Goal: Transaction & Acquisition: Purchase product/service

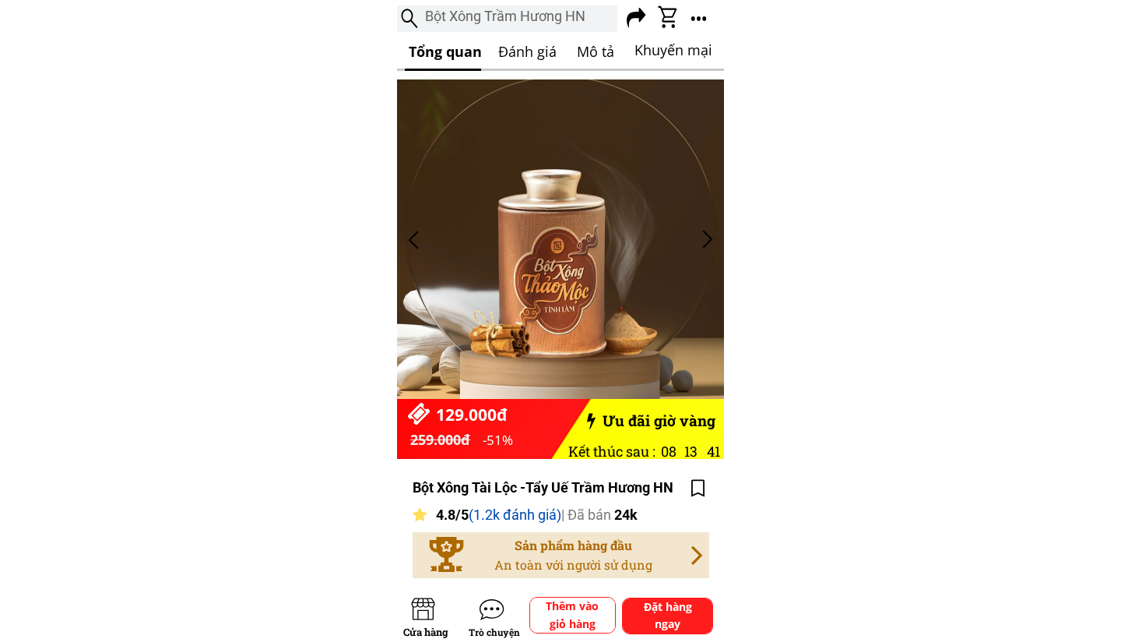
click at [501, 49] on h3 "Đánh giá" at bounding box center [532, 51] width 69 height 23
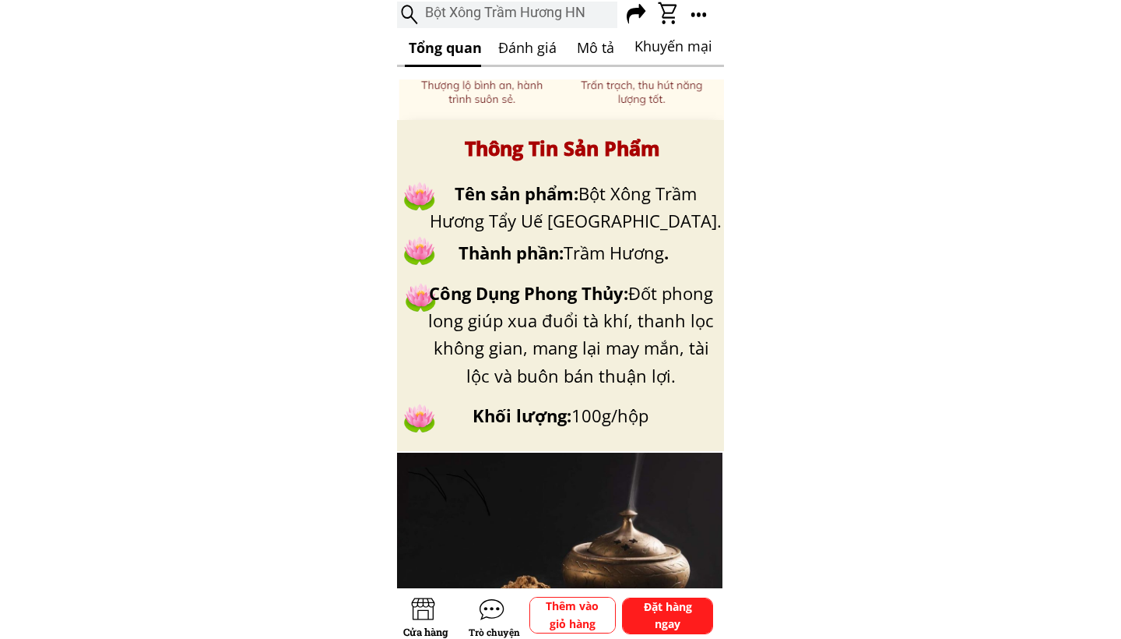
scroll to position [3352, 0]
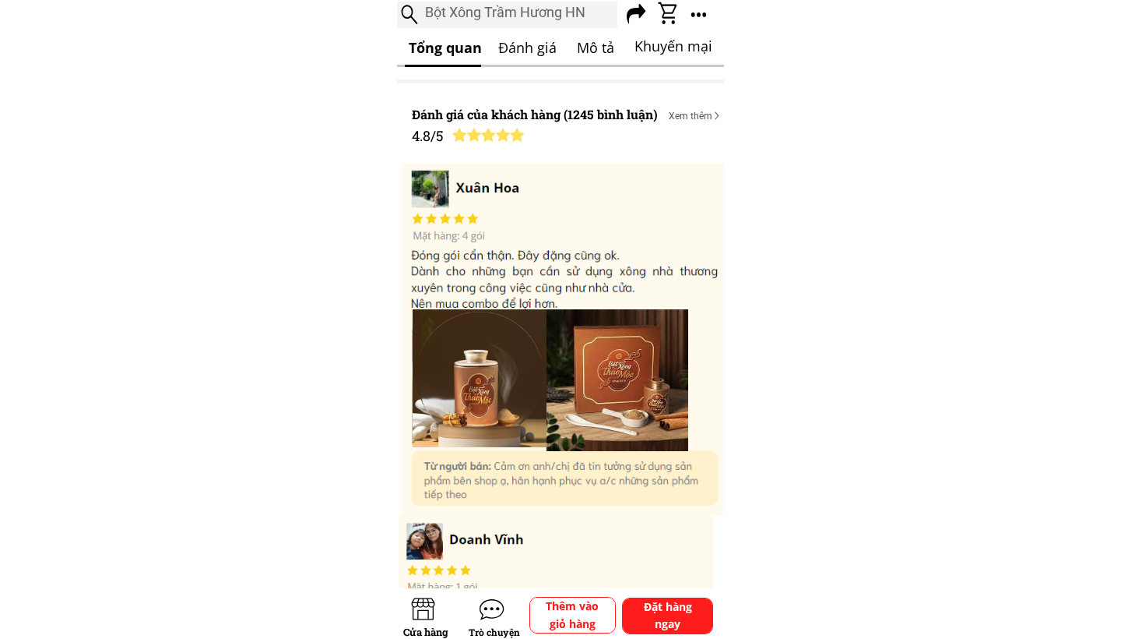
click at [565, 48] on h3 "Đánh giá" at bounding box center [532, 48] width 69 height 23
click at [579, 48] on h3 "Mô tả" at bounding box center [596, 48] width 38 height 23
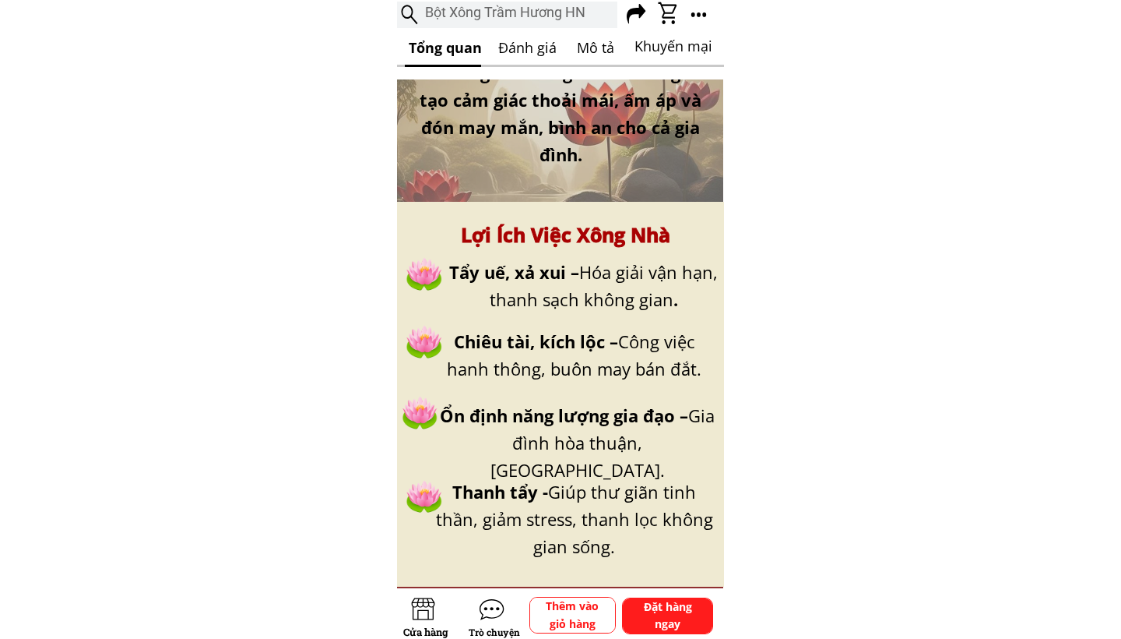
scroll to position [735, 0]
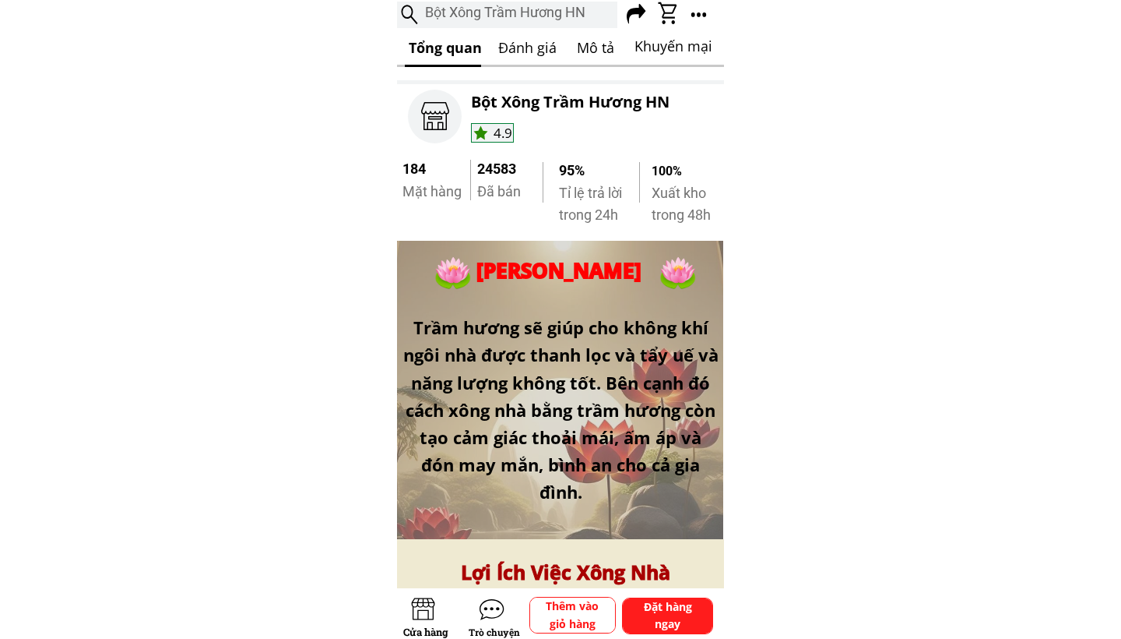
click at [666, 48] on h3 "Khuyến mại" at bounding box center [676, 46] width 83 height 23
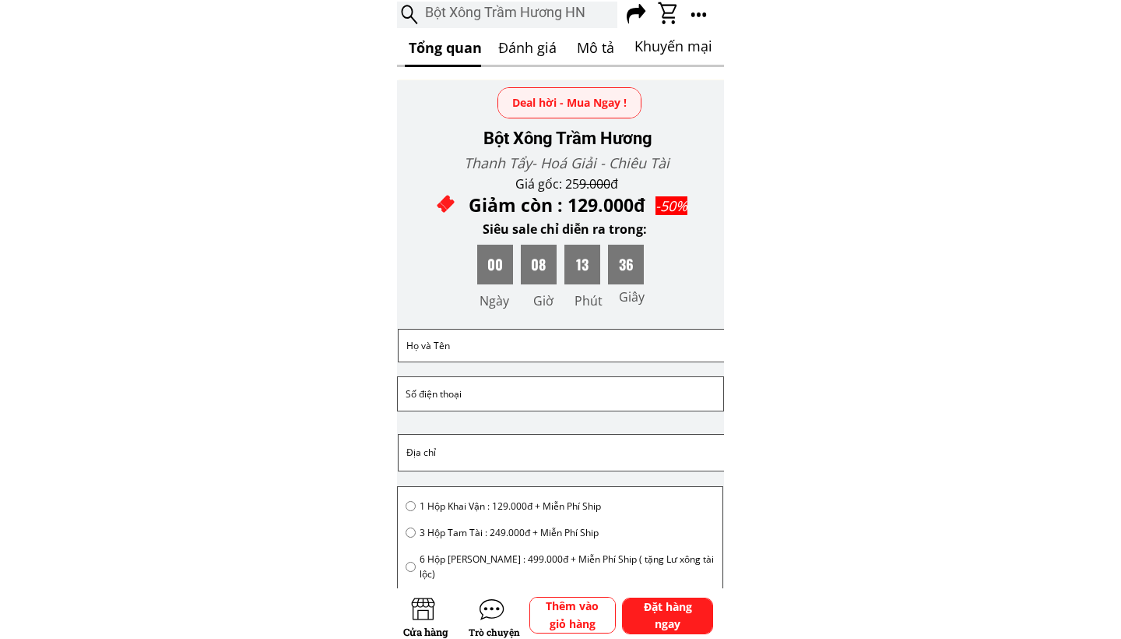
click at [532, 50] on h3 "Đánh giá" at bounding box center [532, 48] width 69 height 23
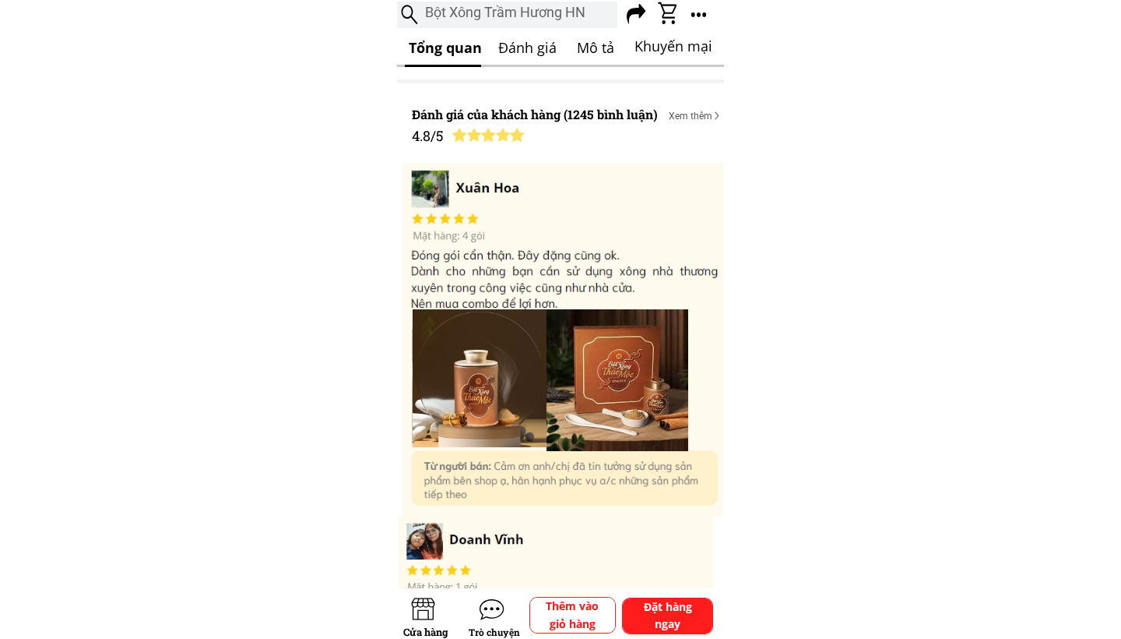
click at [591, 46] on h3 "Mô tả" at bounding box center [596, 48] width 38 height 23
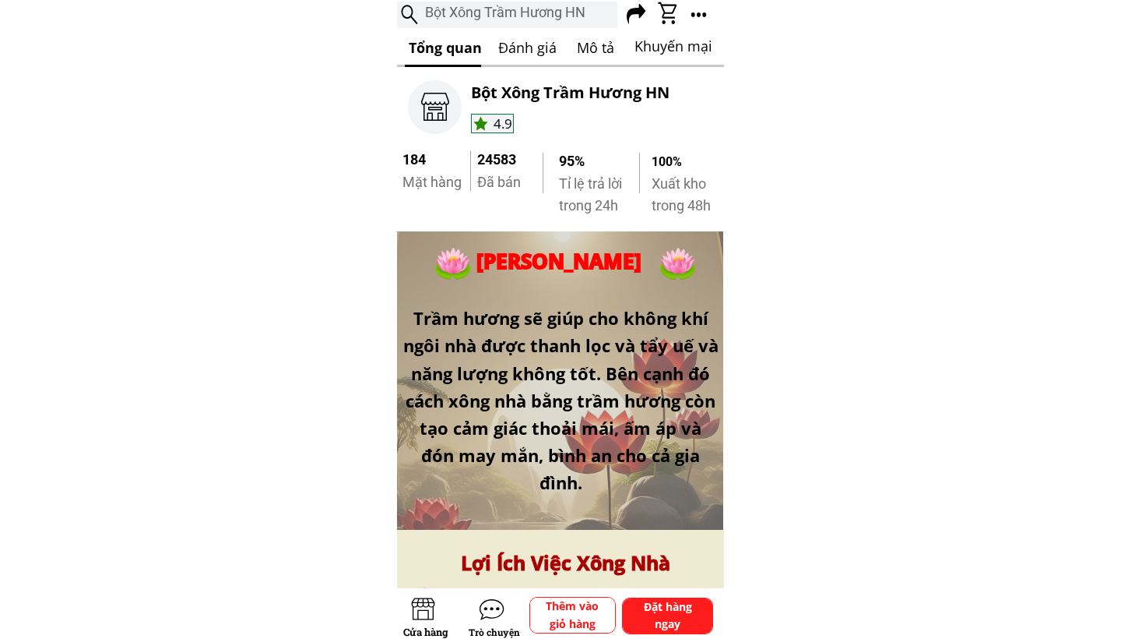
scroll to position [735, 0]
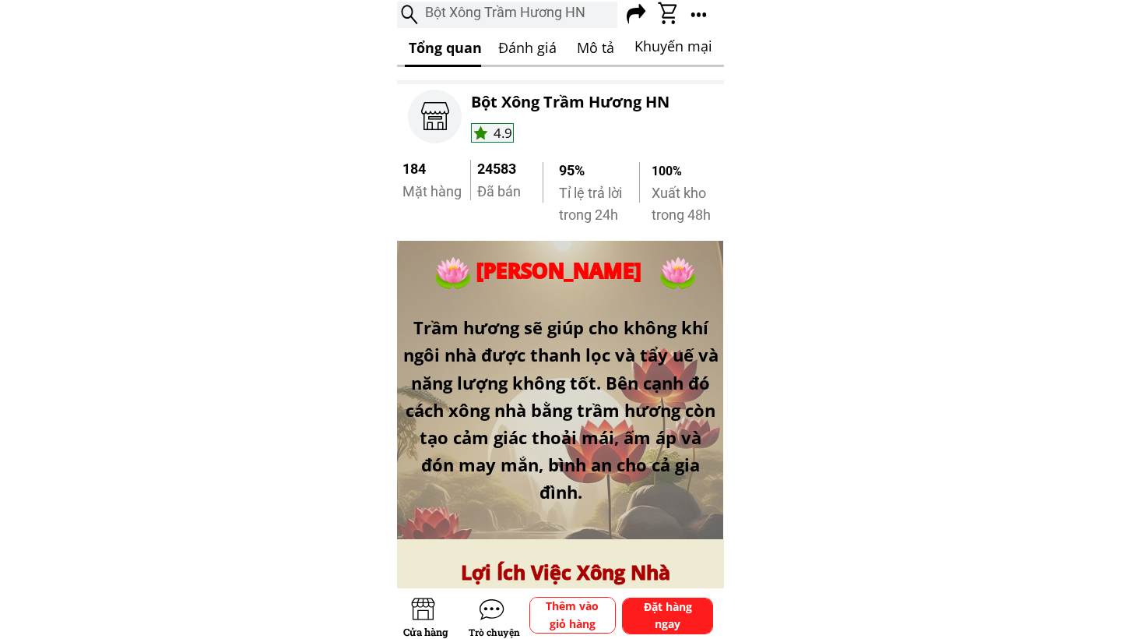
click at [619, 47] on div "Khuyến mại Mô tả Đánh giá Tổng quan Bột Xông Trầm Hương HN" at bounding box center [560, 36] width 327 height 72
drag, startPoint x: 611, startPoint y: 47, endPoint x: 486, endPoint y: 57, distance: 125.8
click at [486, 57] on div "Khuyến mại Mô tả Đánh giá Tổng quan Bột Xông Trầm Hương HN" at bounding box center [560, 36] width 327 height 72
click at [531, 39] on h3 "Đánh giá" at bounding box center [532, 48] width 69 height 23
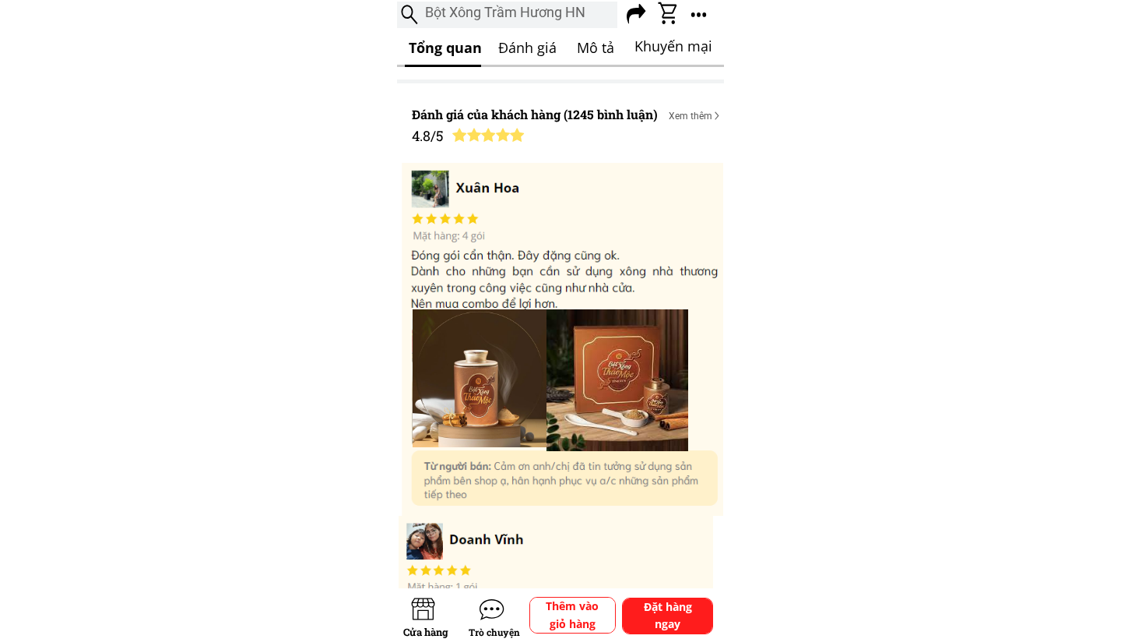
click at [590, 38] on h3 "Mô tả" at bounding box center [596, 48] width 38 height 23
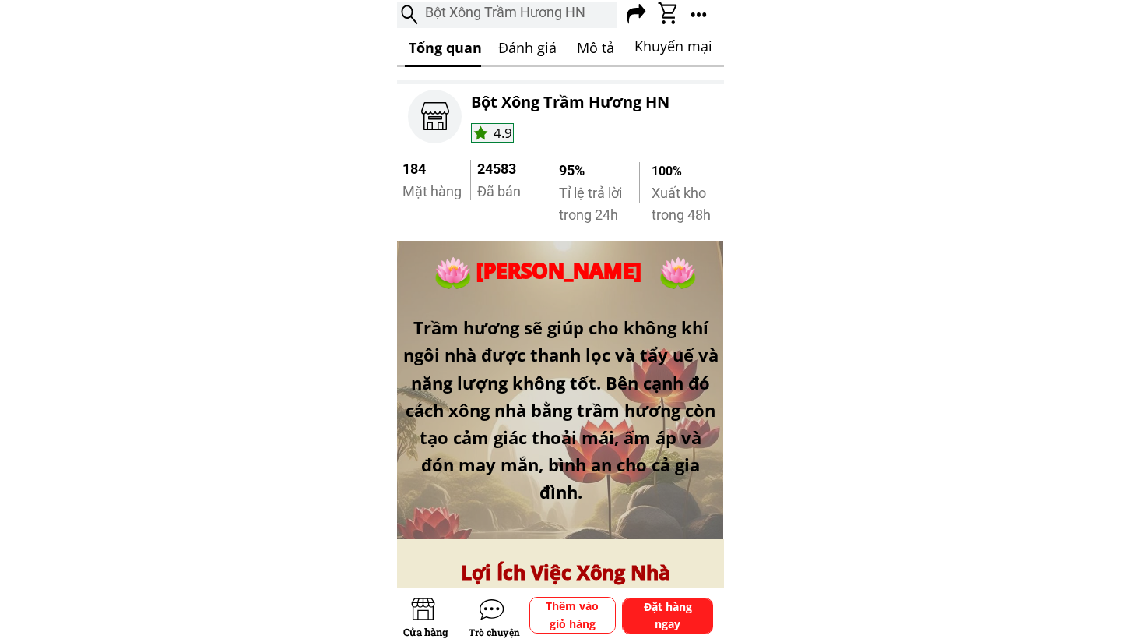
click at [659, 42] on h3 "Khuyến mại" at bounding box center [676, 46] width 83 height 23
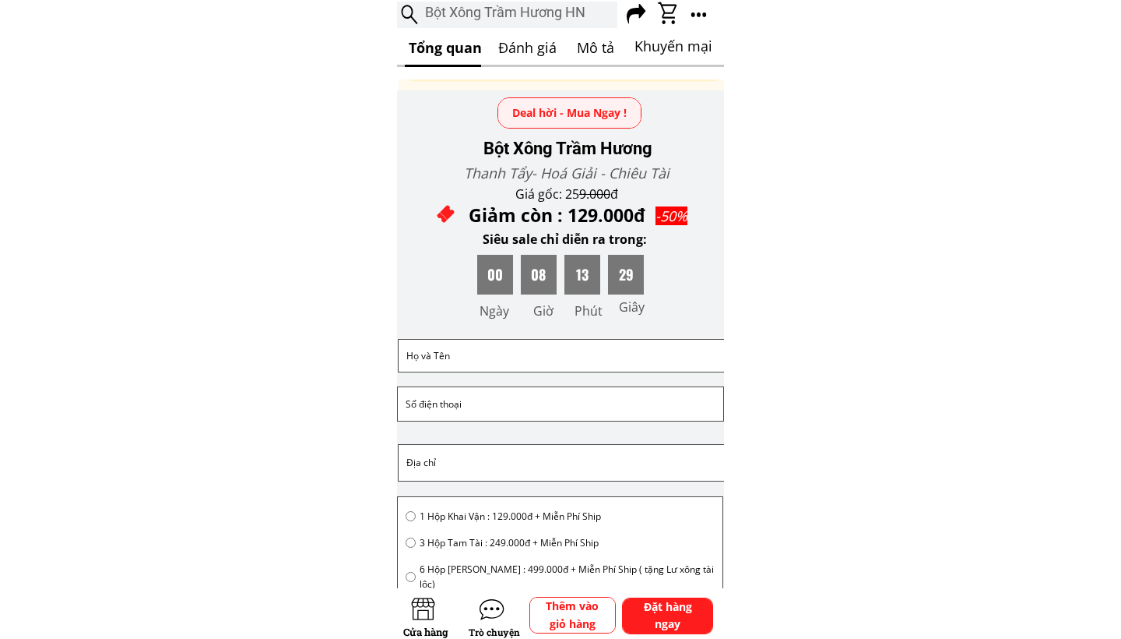
scroll to position [4322, 0]
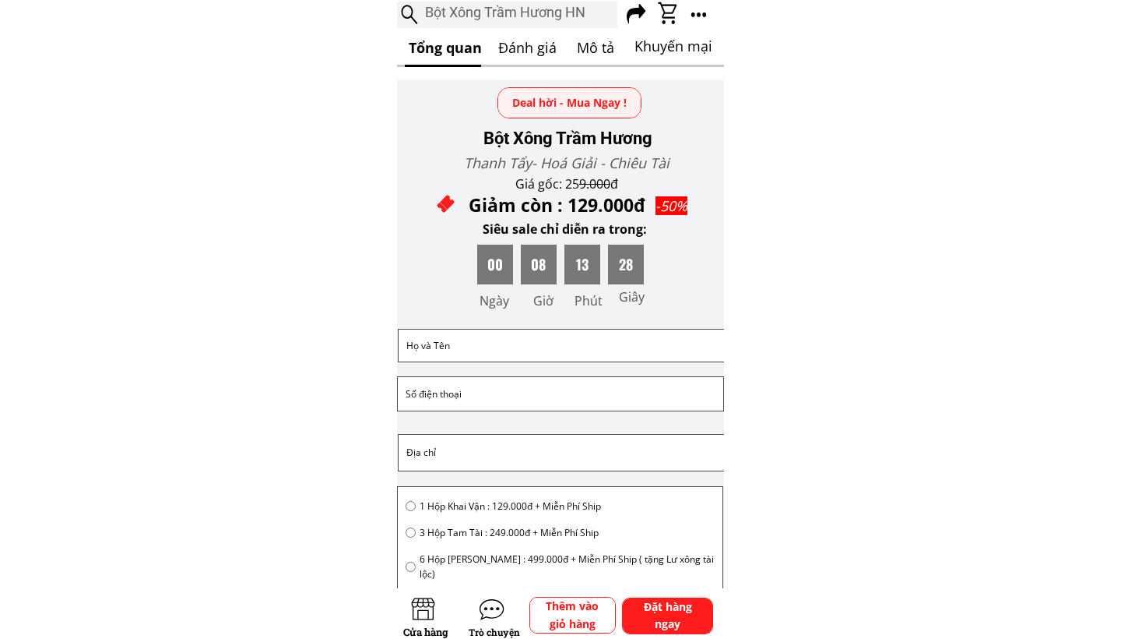
click at [596, 46] on h3 "Mô tả" at bounding box center [596, 48] width 38 height 23
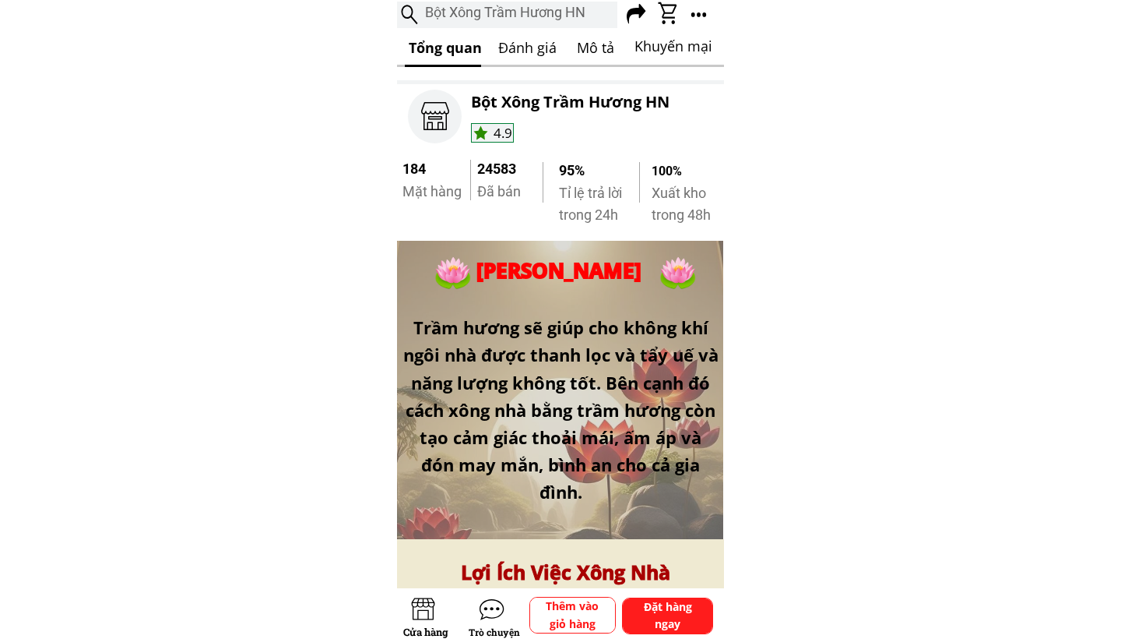
click at [515, 49] on h3 "Đánh giá" at bounding box center [532, 48] width 69 height 23
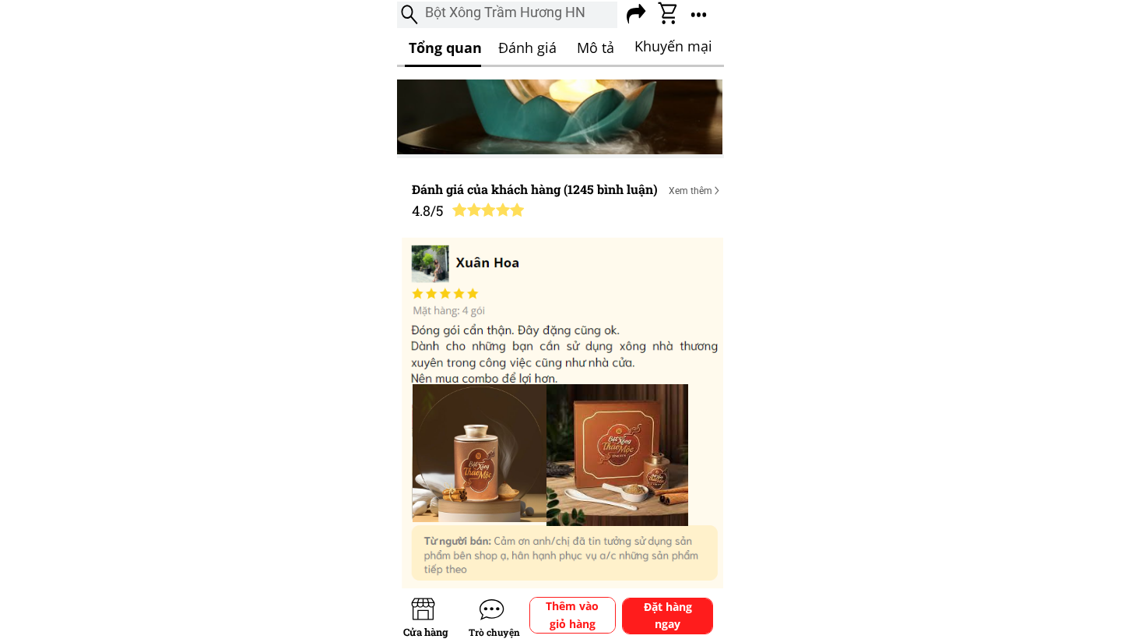
scroll to position [3352, 0]
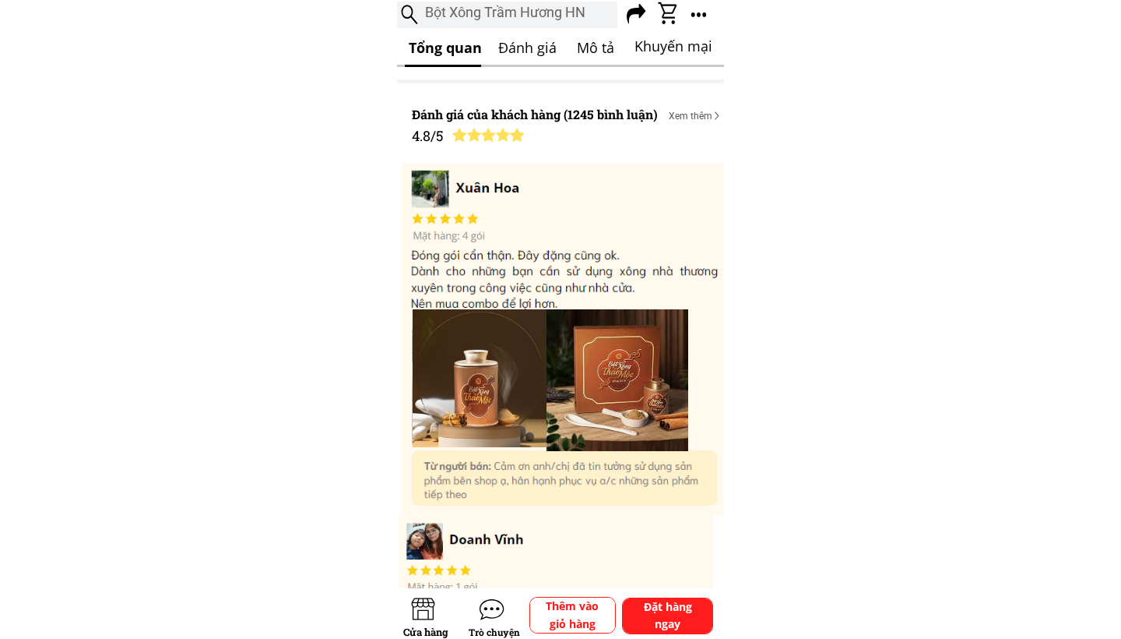
click at [582, 42] on h3 "Mô tả" at bounding box center [596, 48] width 38 height 23
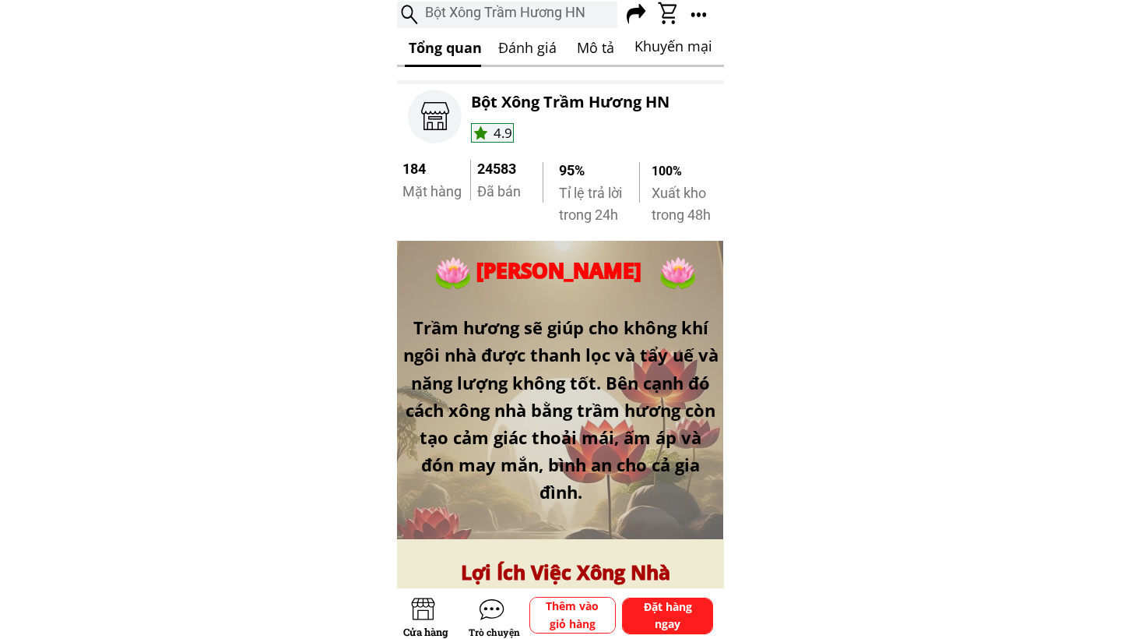
click at [683, 40] on h3 "Khuyến mại" at bounding box center [676, 46] width 83 height 23
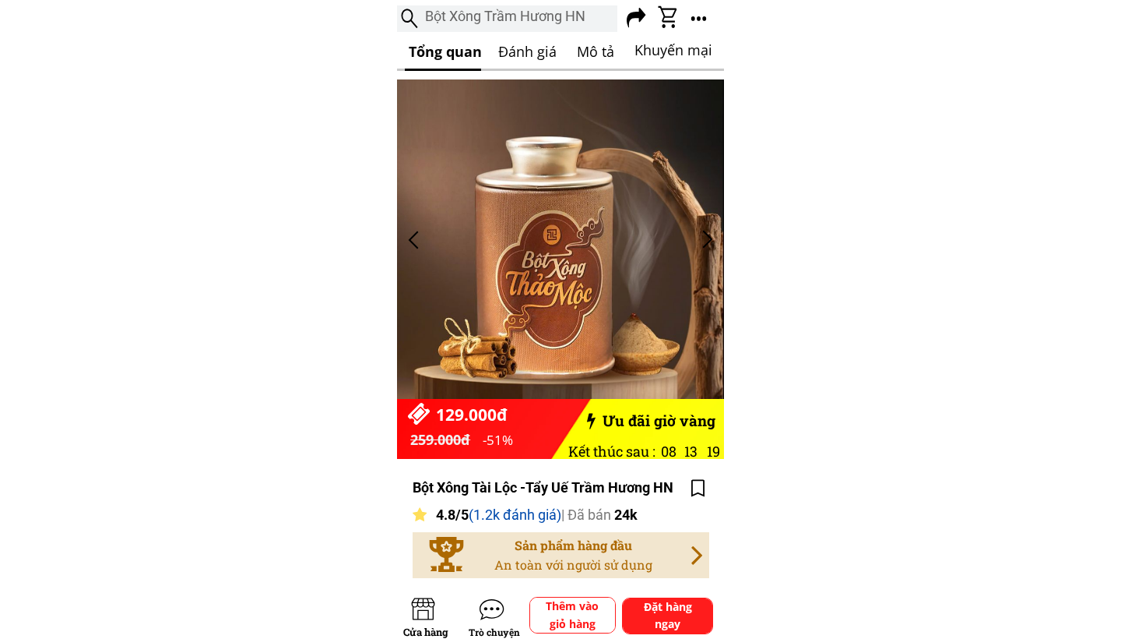
scroll to position [0, 0]
click at [526, 52] on h3 "Đánh giá" at bounding box center [532, 51] width 69 height 23
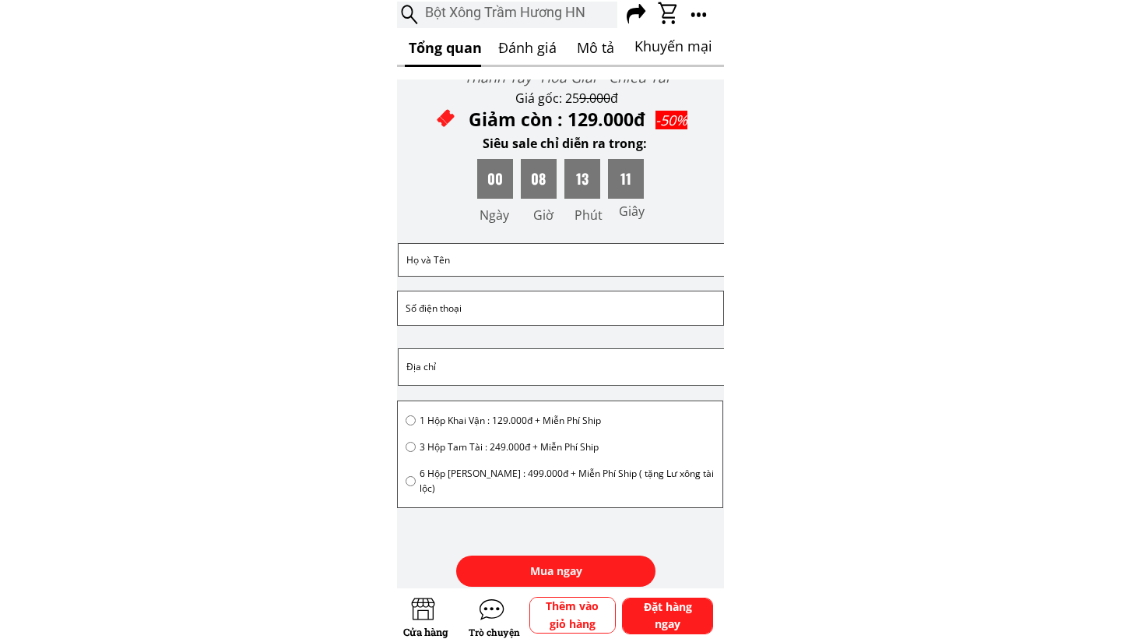
scroll to position [4407, 0]
click at [550, 12] on h3 "Bột Xông Trầm Hương HN" at bounding box center [517, 13] width 185 height 23
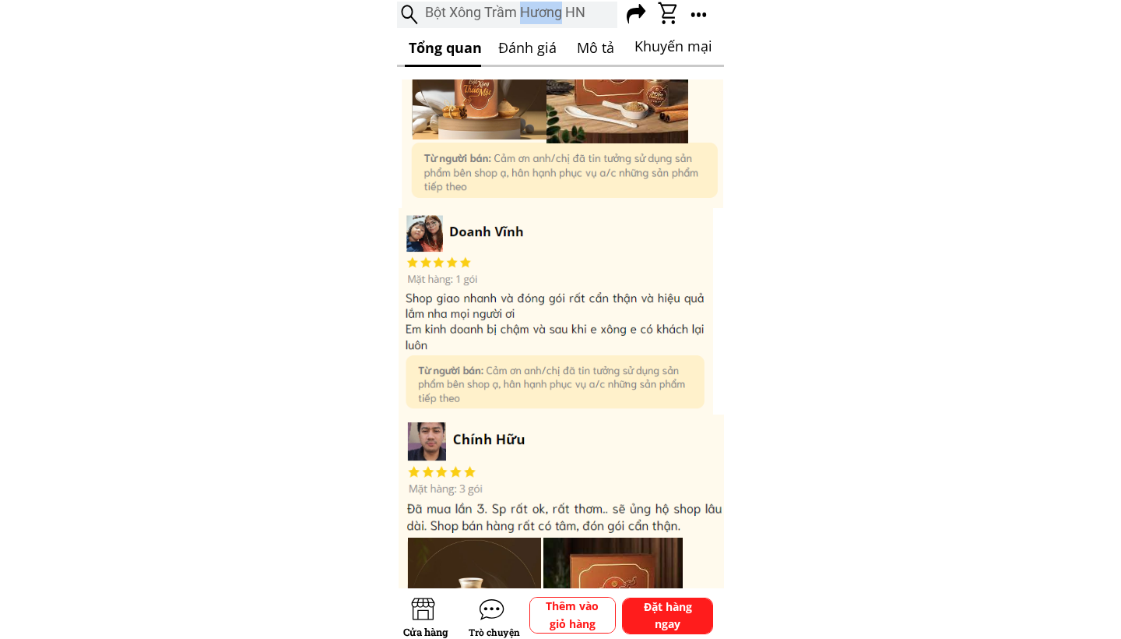
scroll to position [0, 0]
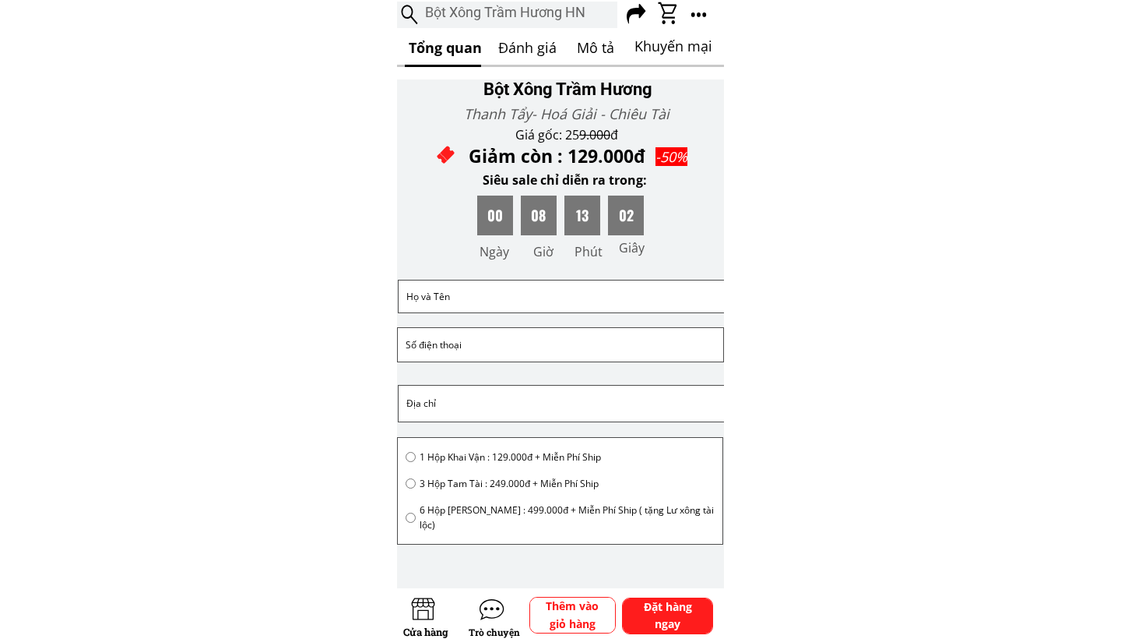
drag, startPoint x: 438, startPoint y: 95, endPoint x: 678, endPoint y: 252, distance: 287.5
click at [678, 253] on div "Deal hời - Mua Ngay ! Bột Xông Trầm Hương Thanh Tẩy- Hoá Giải - Chiêu Tài Giá g…" at bounding box center [560, 381] width 327 height 701
drag, startPoint x: 678, startPoint y: 252, endPoint x: 520, endPoint y: 99, distance: 220.3
click at [520, 99] on div "Deal hời - Mua Ngay ! Bột Xông Trầm Hương Thanh Tẩy- Hoá Giải - Chiêu Tài Giá g…" at bounding box center [560, 381] width 327 height 701
click at [520, 99] on h3 "Bột Xông Trầm Hương" at bounding box center [580, 89] width 192 height 27
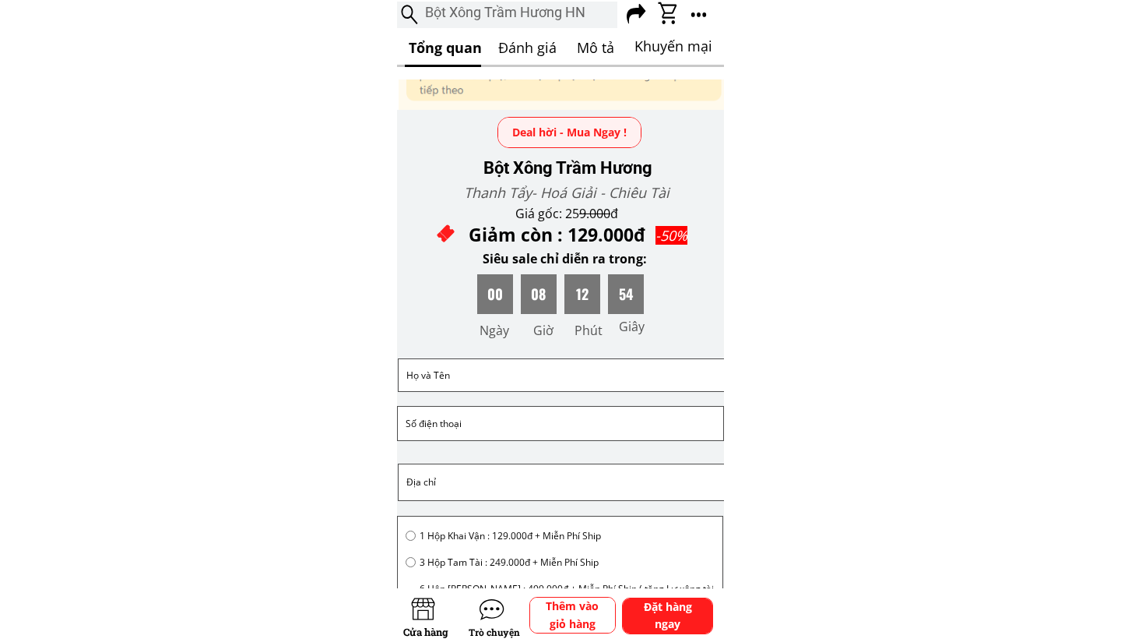
scroll to position [4292, 0]
drag, startPoint x: 477, startPoint y: 242, endPoint x: 650, endPoint y: 280, distance: 177.8
click at [524, 248] on div "Giảm còn : 129.000đ" at bounding box center [558, 234] width 179 height 29
click at [654, 279] on div "Deal hời - Mua Ngay ! Bột Xông Trầm Hương Thanh Tẩy- Hoá Giải - Chiêu Tài Giá g…" at bounding box center [560, 460] width 327 height 701
drag, startPoint x: 478, startPoint y: 295, endPoint x: 632, endPoint y: 290, distance: 154.3
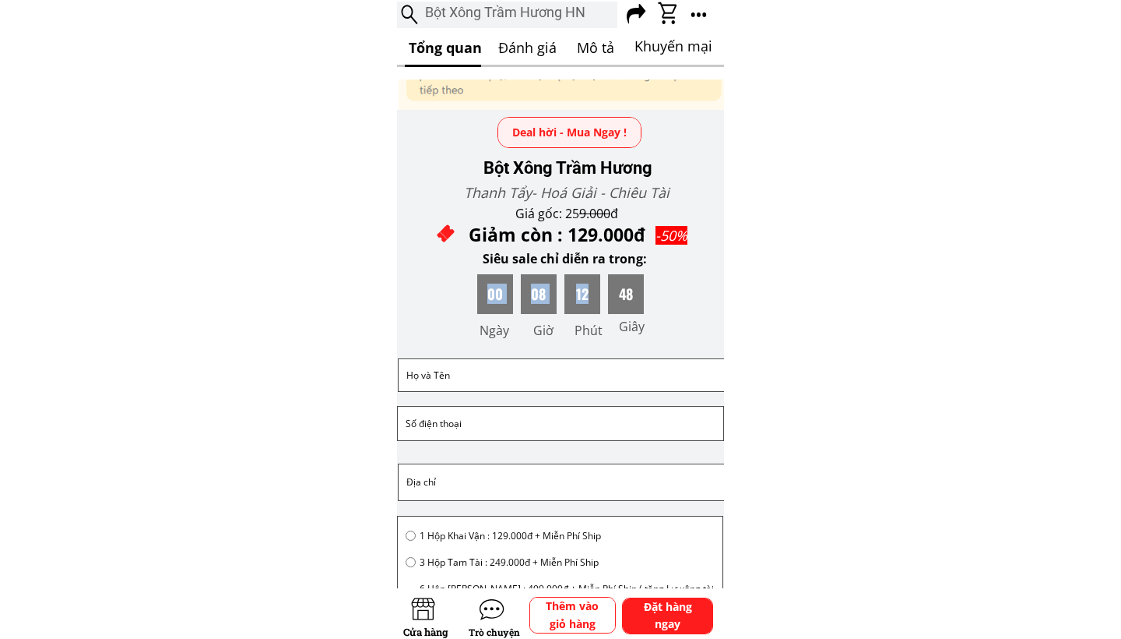
click at [632, 290] on div "00 08 12 48" at bounding box center [560, 294] width 167 height 40
click at [632, 290] on div "47" at bounding box center [626, 294] width 36 height 40
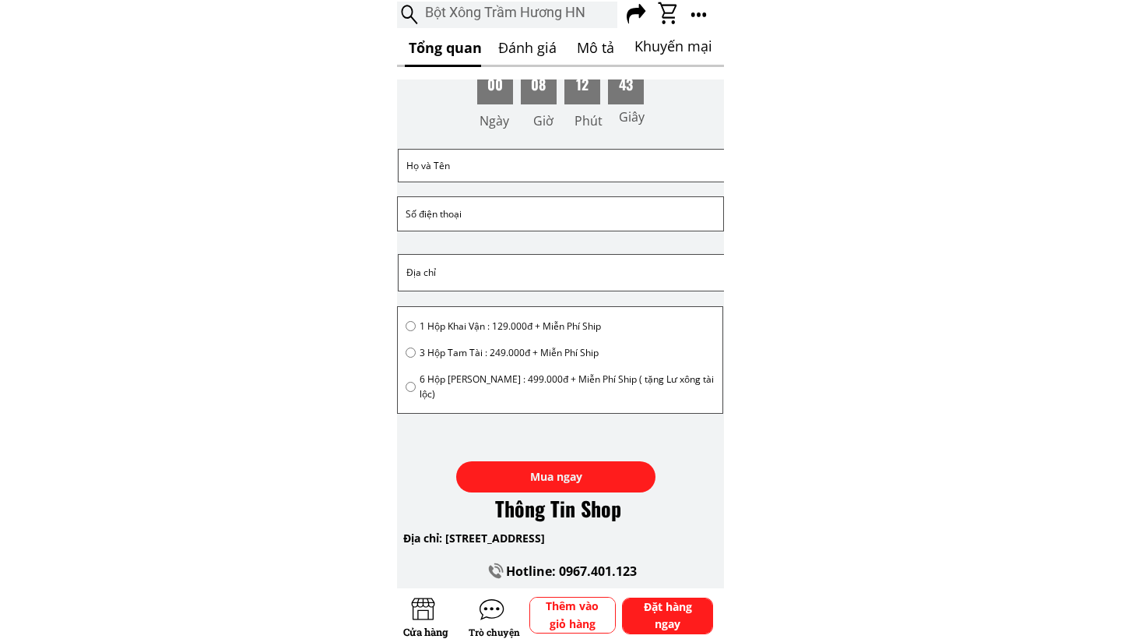
scroll to position [4513, 0]
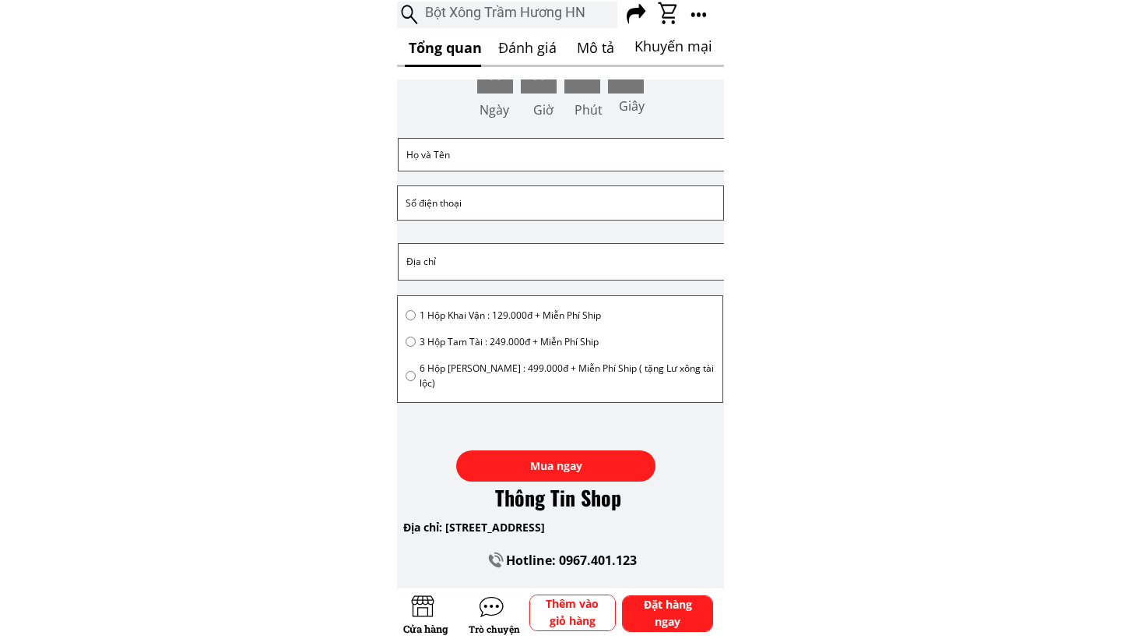
click at [410, 314] on input "radio" at bounding box center [411, 315] width 10 height 10
radio input "true"
click at [410, 347] on div "3 Hộp Tam Tài : 249.000đ + Miễn Phí Ship" at bounding box center [560, 341] width 309 height 15
click at [410, 334] on div "3 Hộp Tam Tài : 249.000đ + Miễn Phí Ship" at bounding box center [560, 341] width 309 height 15
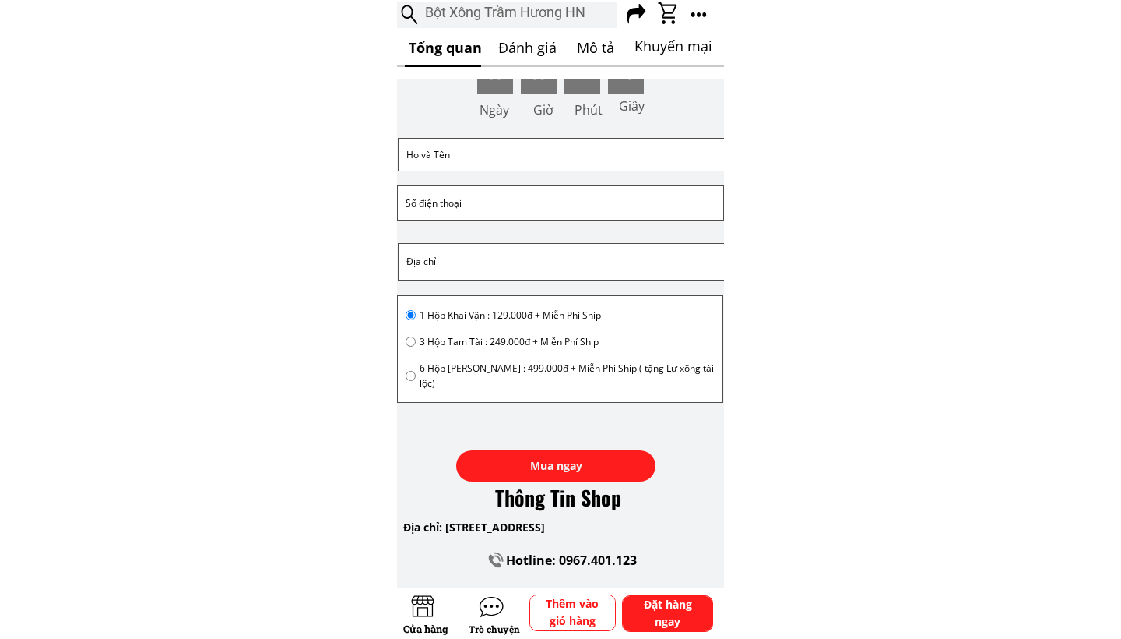
click at [410, 338] on input "radio" at bounding box center [411, 341] width 10 height 10
radio input "true"
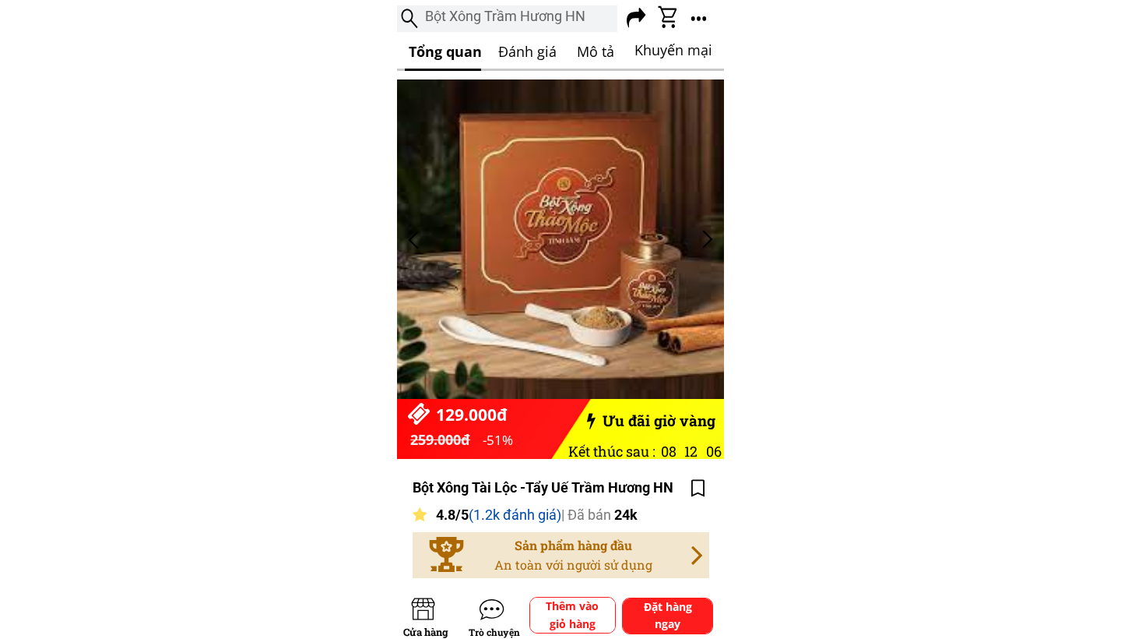
scroll to position [0, 0]
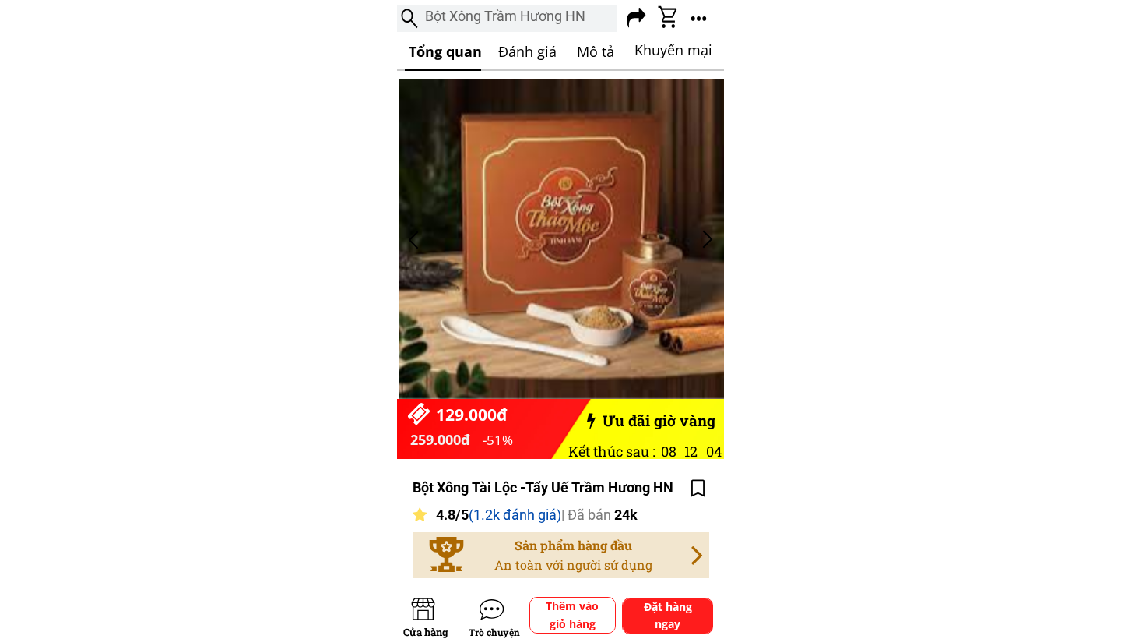
drag, startPoint x: 577, startPoint y: 303, endPoint x: 863, endPoint y: 302, distance: 285.8
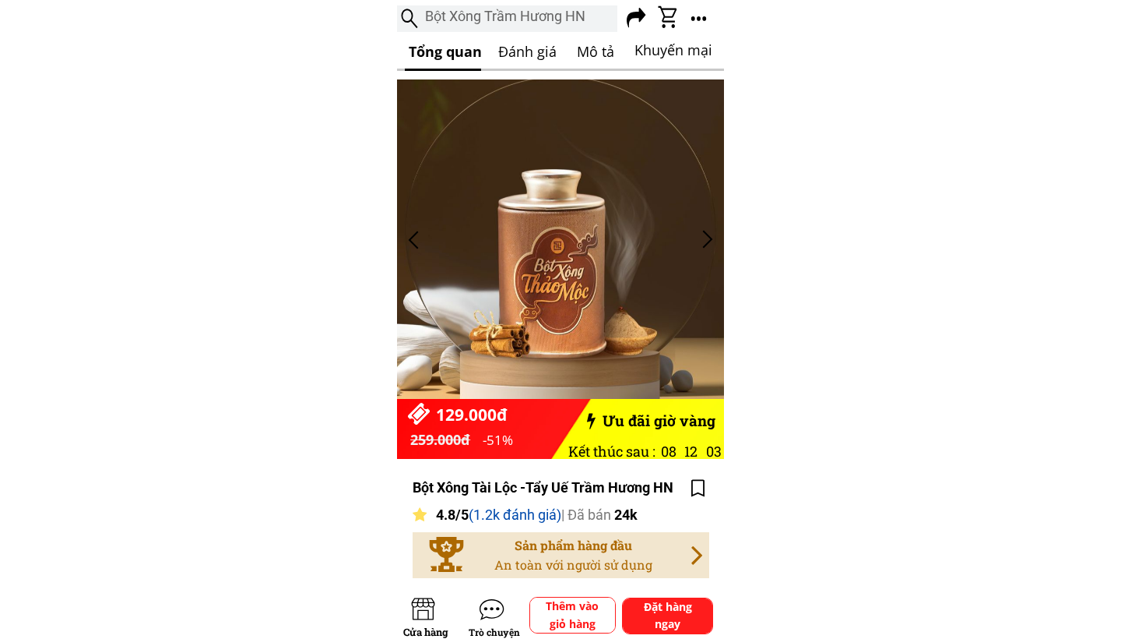
click at [711, 239] on div at bounding box center [708, 240] width 26 height 26
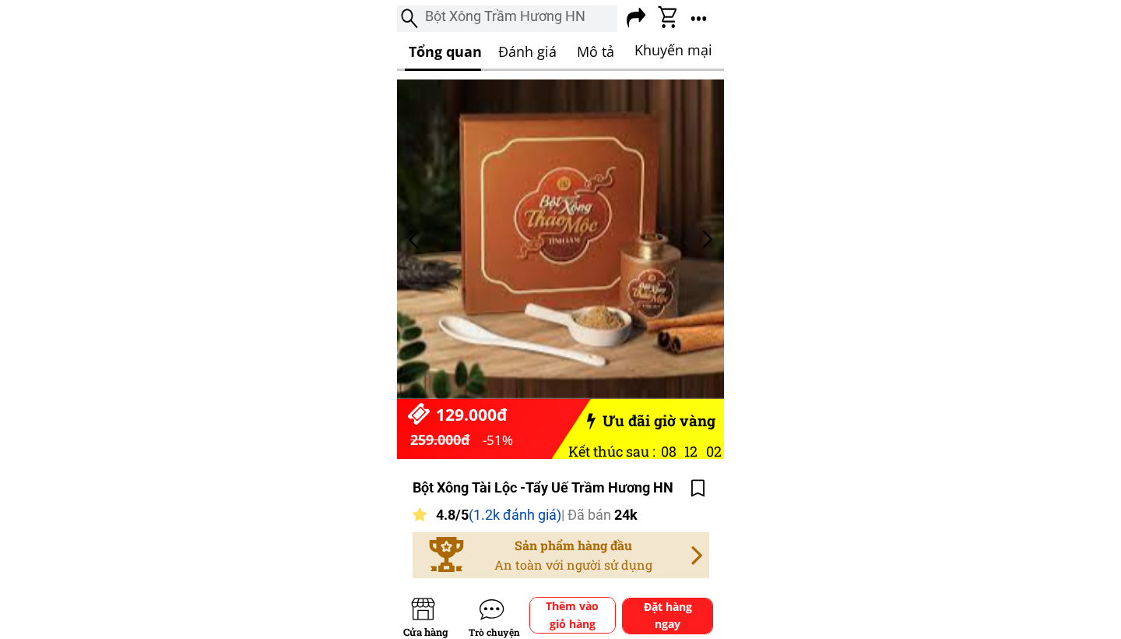
click at [711, 239] on div at bounding box center [708, 240] width 26 height 26
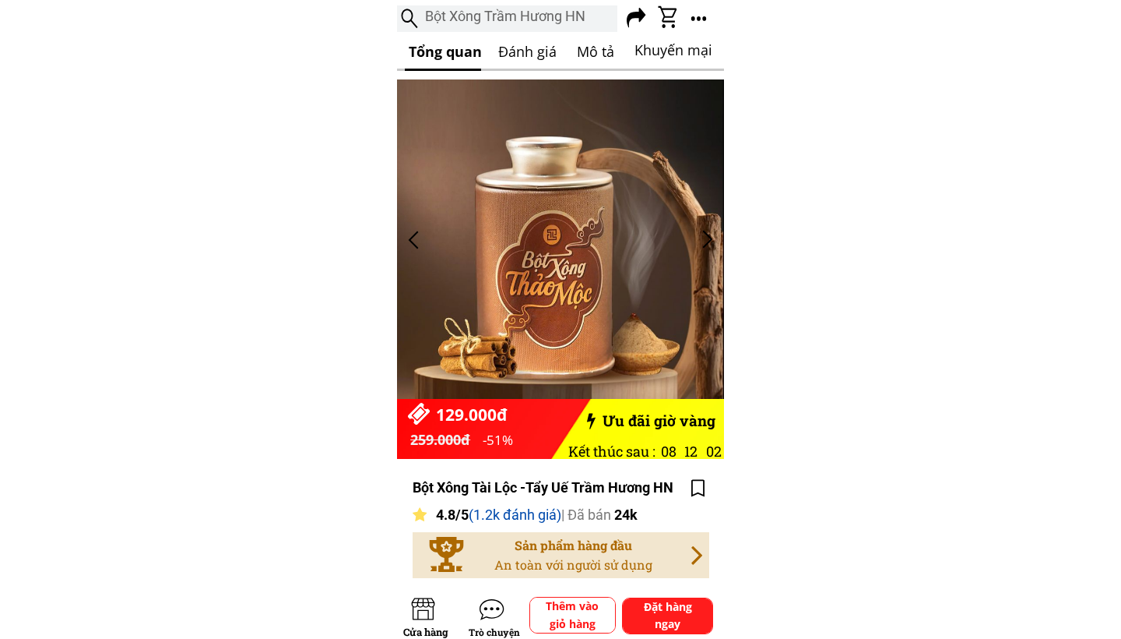
click at [711, 239] on div at bounding box center [708, 240] width 26 height 26
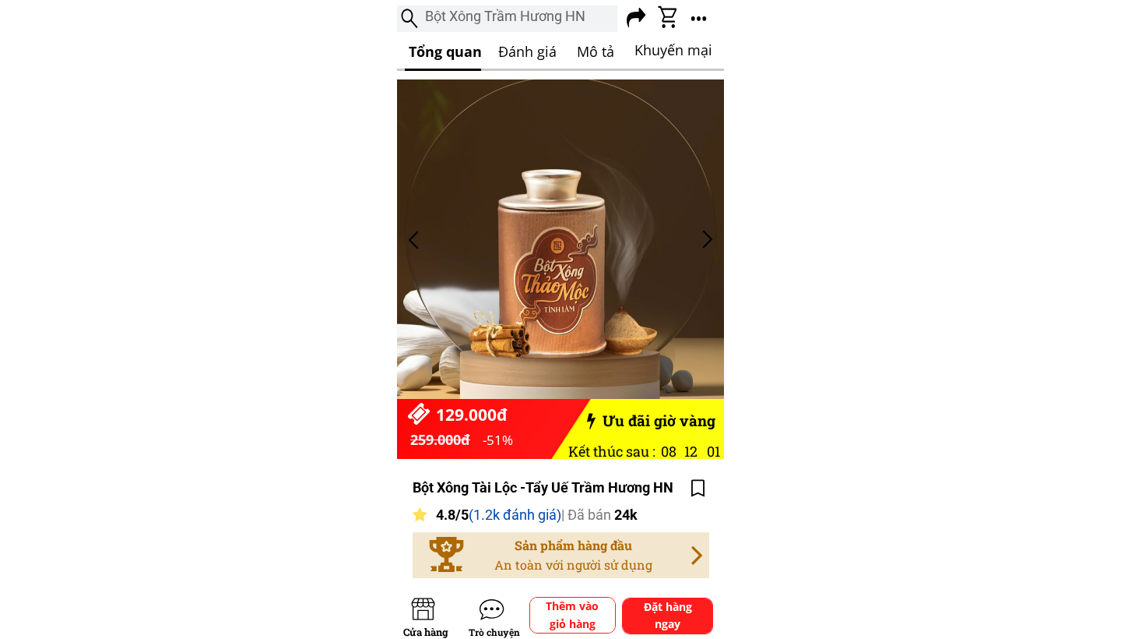
click at [711, 239] on div at bounding box center [708, 240] width 26 height 26
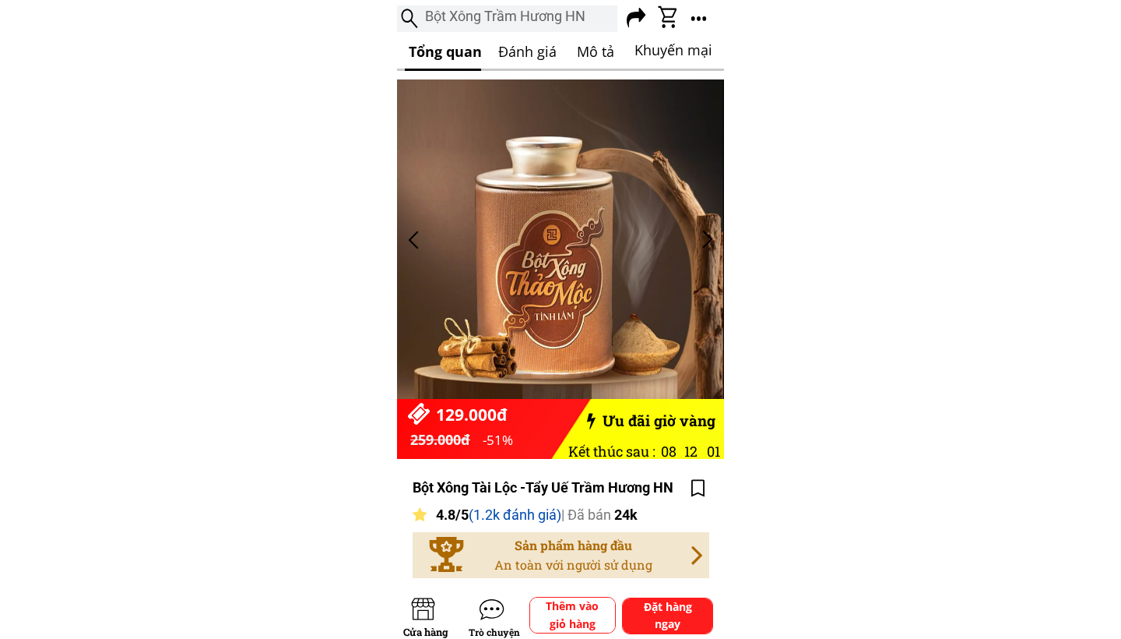
click at [711, 239] on div at bounding box center [708, 240] width 26 height 26
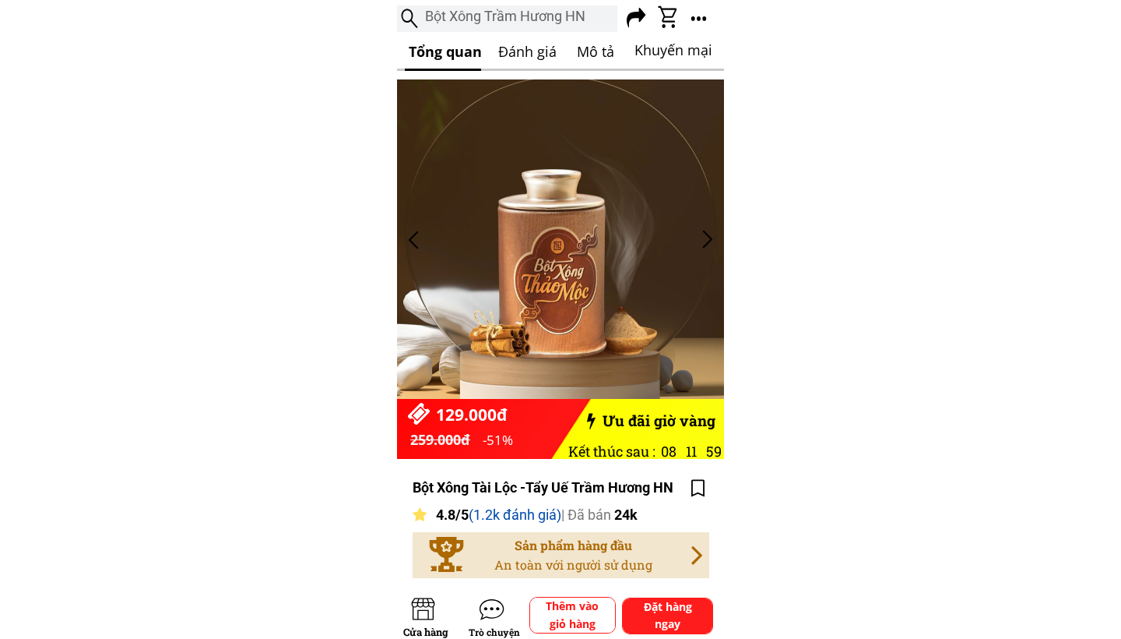
click at [711, 239] on div at bounding box center [708, 240] width 26 height 26
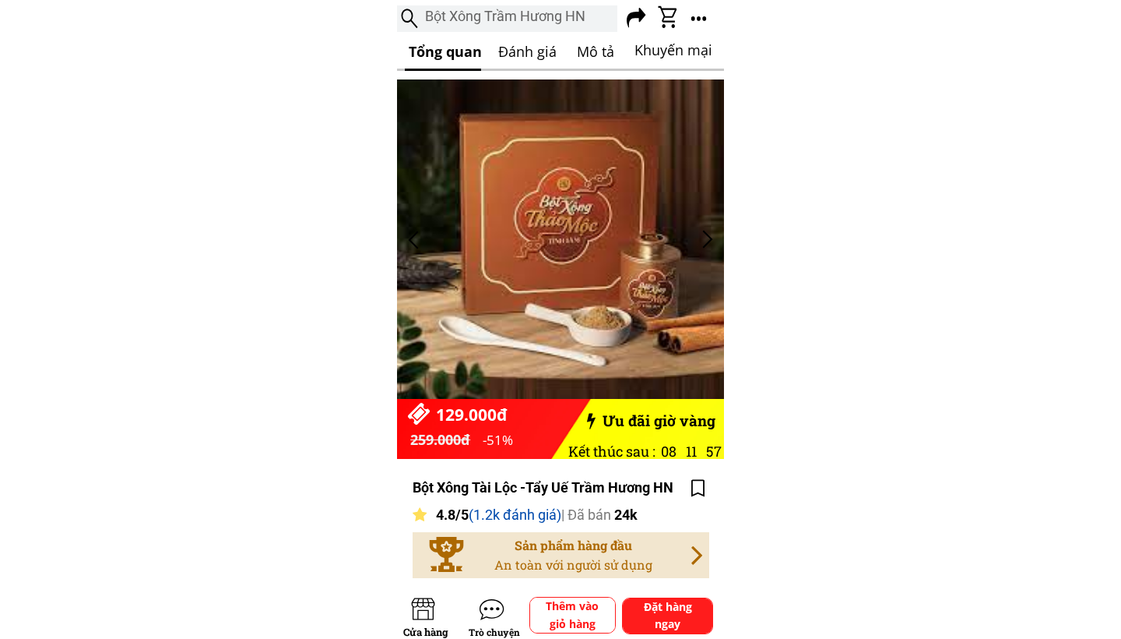
click at [512, 51] on h3 "Đánh giá" at bounding box center [532, 51] width 69 height 23
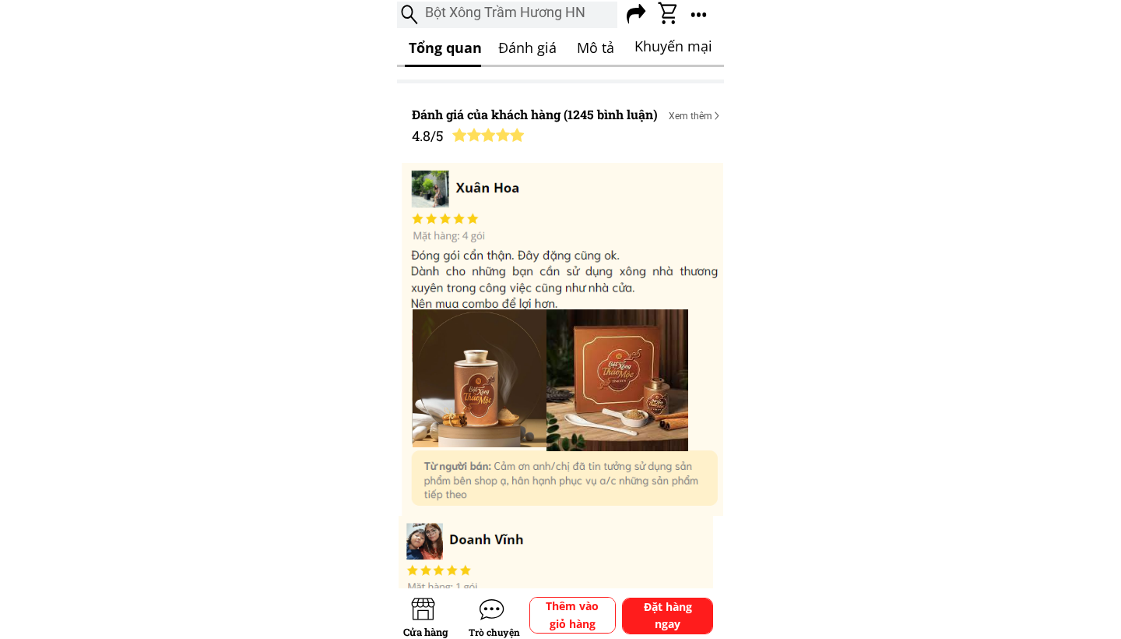
click at [607, 55] on h3 "Mô tả" at bounding box center [596, 48] width 38 height 23
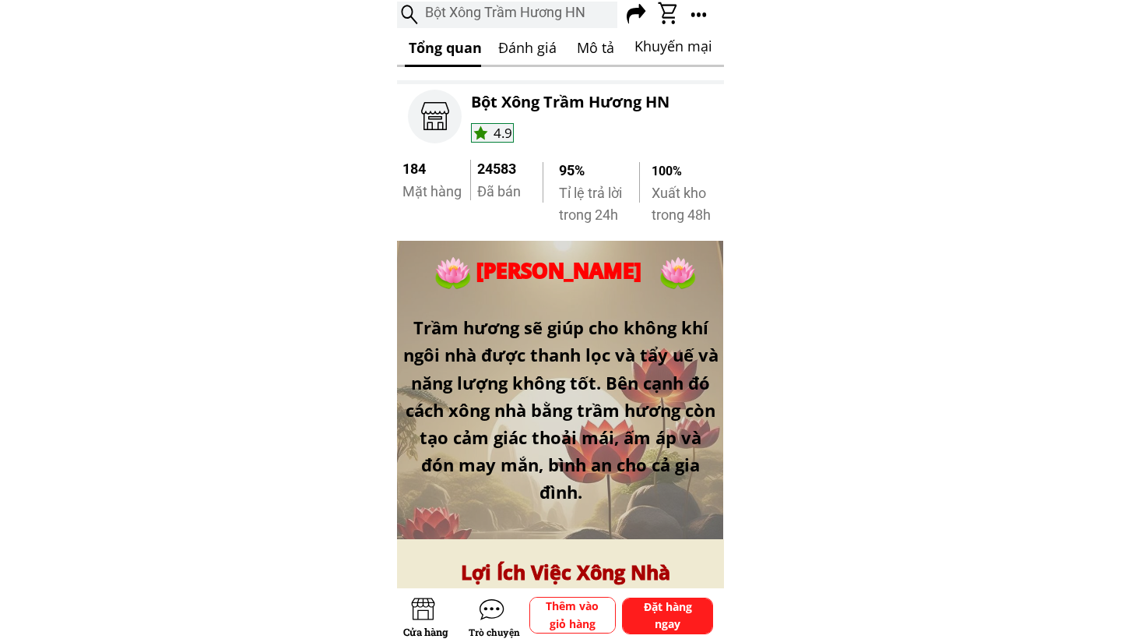
click at [668, 41] on h3 "Khuyến mại" at bounding box center [676, 46] width 83 height 23
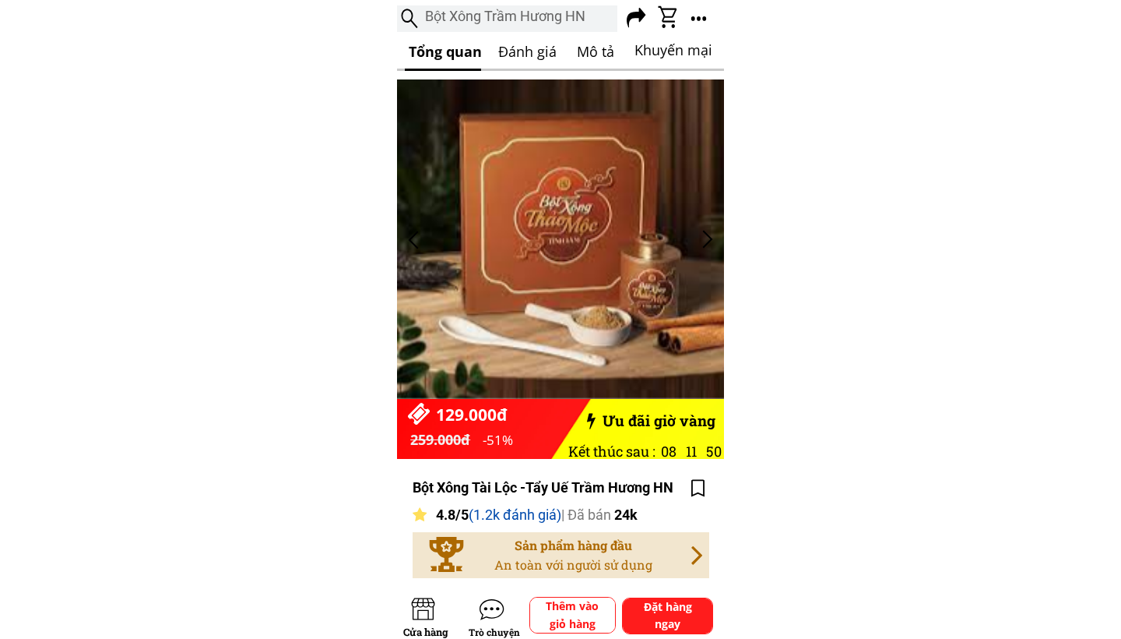
scroll to position [0, 0]
click at [537, 66] on div at bounding box center [560, 69] width 327 height 15
click at [526, 53] on h3 "Đánh giá" at bounding box center [532, 51] width 69 height 23
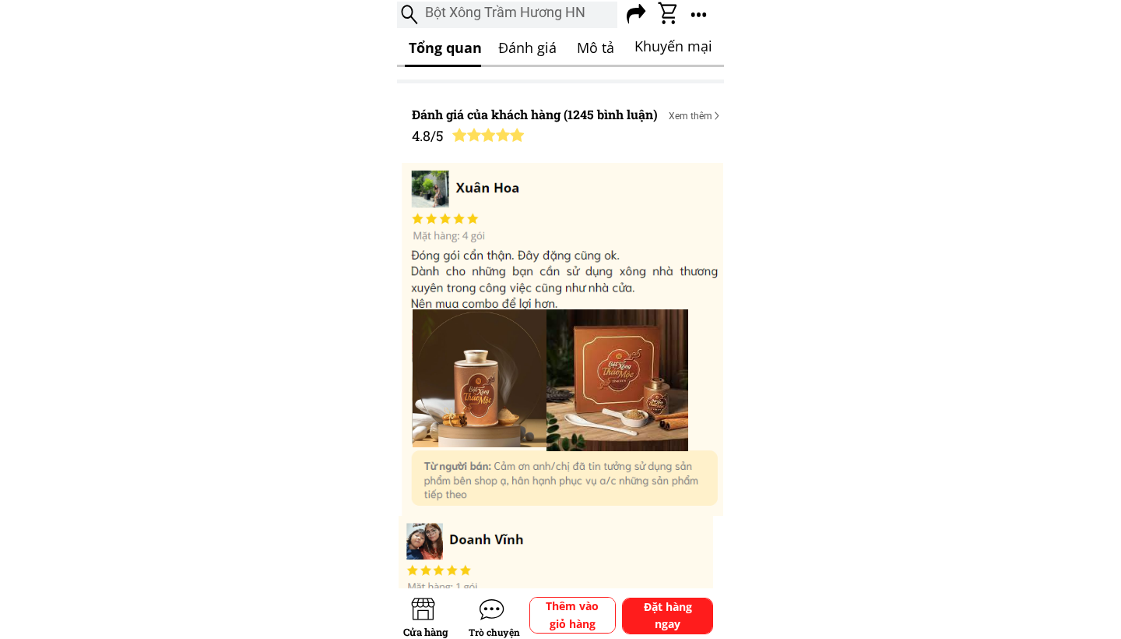
click at [598, 48] on h3 "Mô tả" at bounding box center [596, 48] width 38 height 23
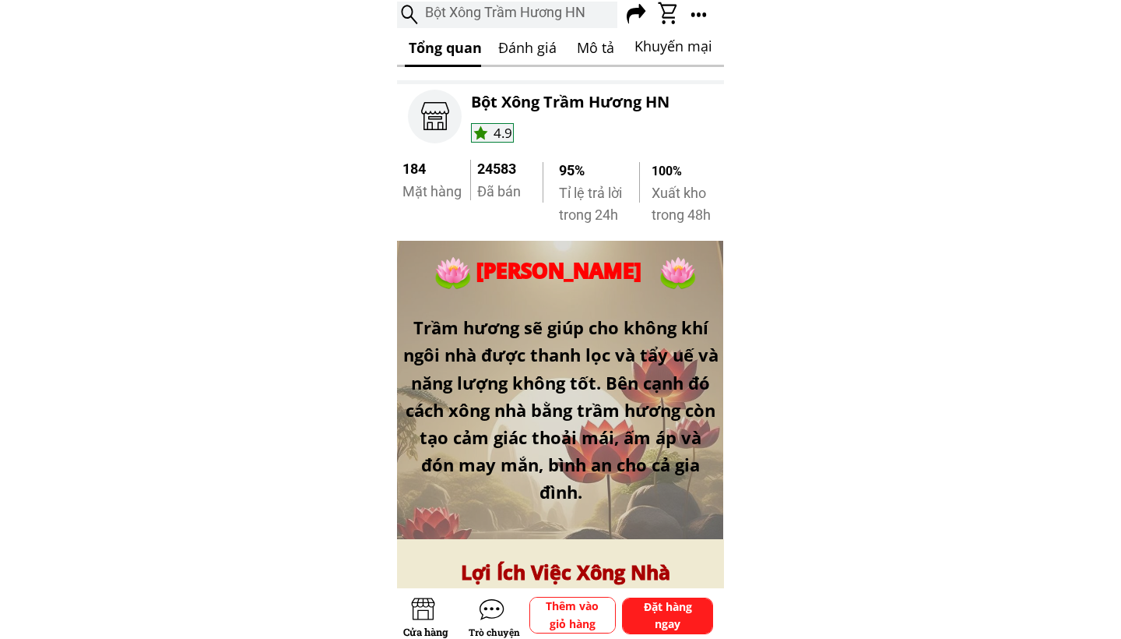
click at [678, 48] on h3 "Khuyến mại" at bounding box center [676, 46] width 83 height 23
